Goal: Obtain resource: Obtain resource

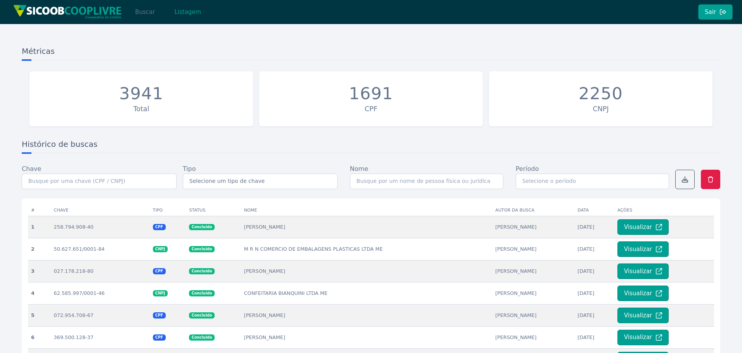
click at [141, 7] on button "Buscar" at bounding box center [144, 12] width 33 height 16
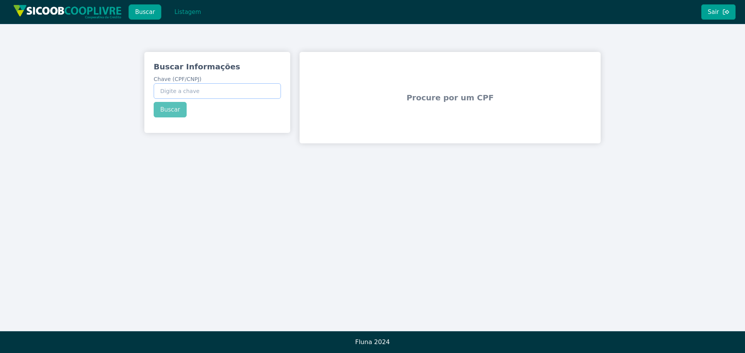
click at [194, 88] on input "Chave (CPF/CNPJ)" at bounding box center [217, 91] width 127 height 16
paste input "14.450.640/0001-08"
type input "14.450.640/0001-08"
click at [176, 109] on div "Buscar Informações Chave (CPF/CNPJ) 14.450.640/0001-08 Buscar" at bounding box center [217, 89] width 146 height 75
click at [174, 111] on button "Buscar" at bounding box center [170, 110] width 33 height 16
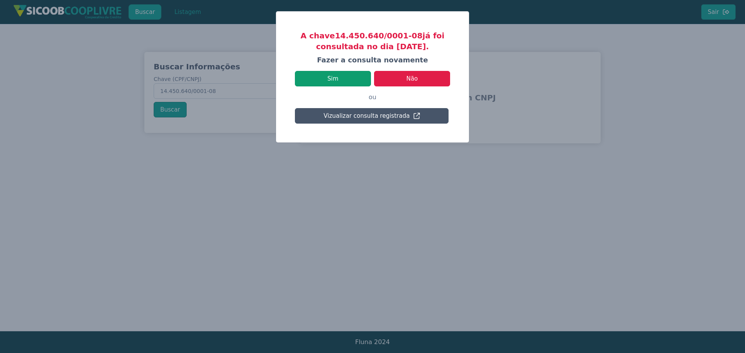
click at [339, 78] on button "Sim" at bounding box center [333, 79] width 76 height 16
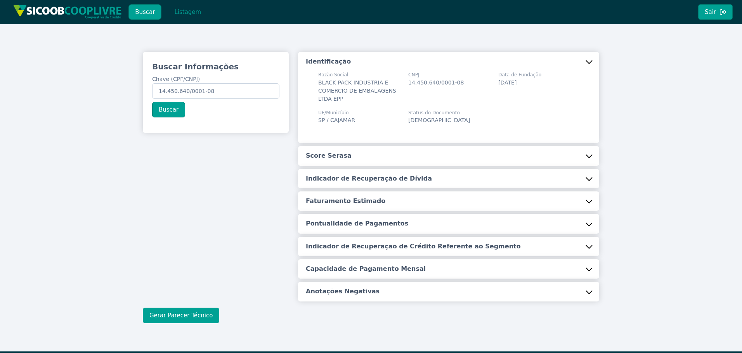
click at [191, 320] on button "Gerar Parecer Técnico" at bounding box center [181, 316] width 76 height 16
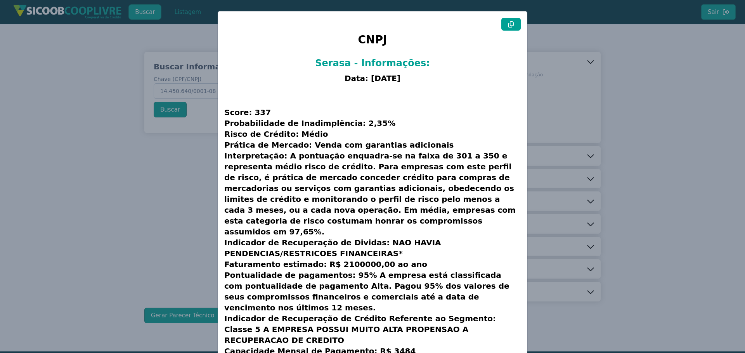
click at [512, 22] on icon at bounding box center [511, 24] width 6 height 6
click at [644, 116] on modal-container "CNPJ Serasa - Informações: Data: 15/08/2025 Score: 337 Probabilidade de Inadimp…" at bounding box center [372, 176] width 745 height 353
